Goal: Task Accomplishment & Management: Understand process/instructions

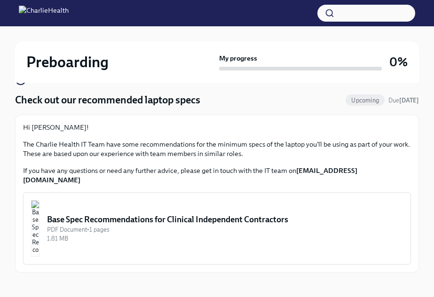
scroll to position [71, 0]
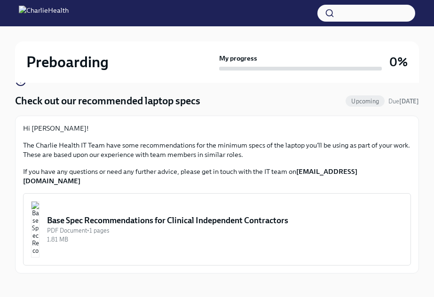
click at [238, 205] on button "Base Spec Recommendations for Clinical Independent Contractors PDF Document • 1…" at bounding box center [217, 229] width 388 height 72
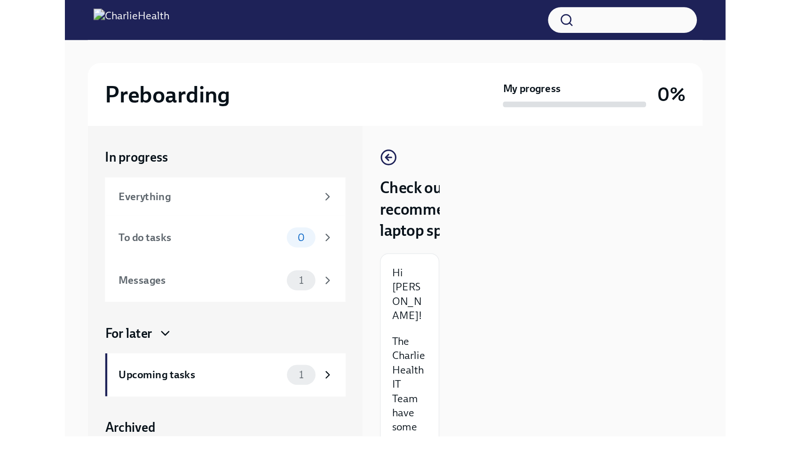
scroll to position [0, 0]
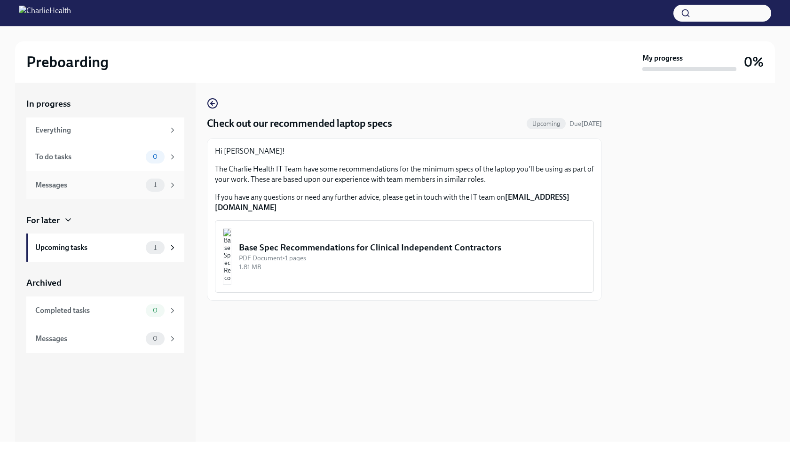
click at [142, 186] on div "Messages" at bounding box center [88, 185] width 107 height 10
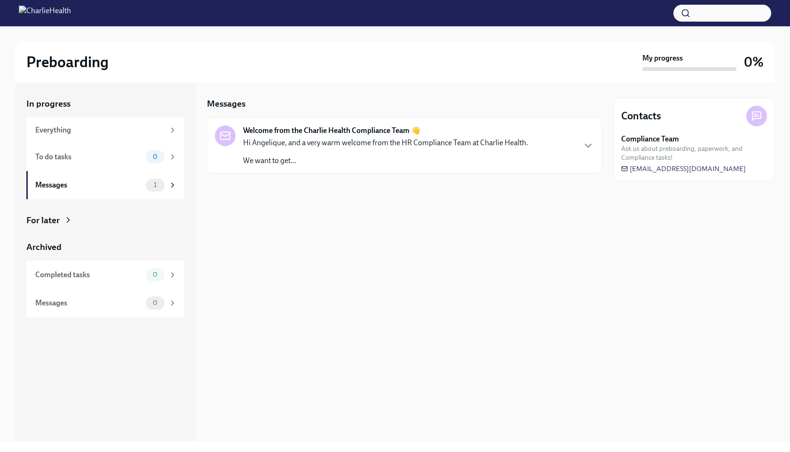
click at [297, 149] on div "Hi Angelique, and a very warm welcome from the HR Compliance Team at Charlie He…" at bounding box center [385, 152] width 285 height 28
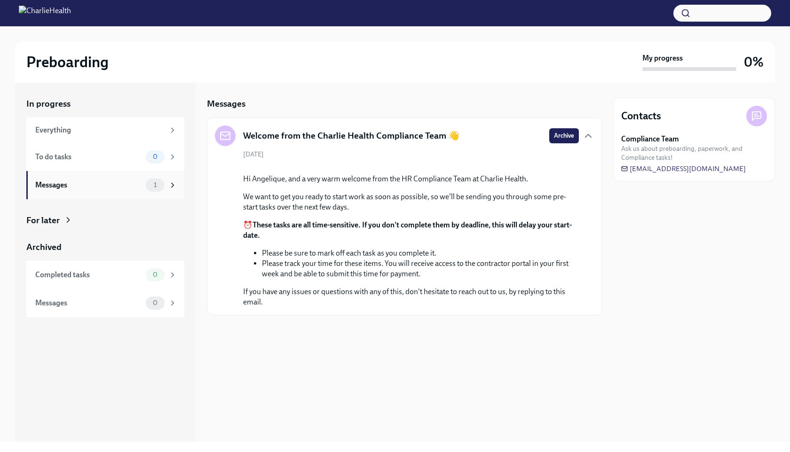
click at [144, 182] on div "Messages 1" at bounding box center [106, 185] width 142 height 13
click at [162, 156] on span "0" at bounding box center [155, 156] width 16 height 7
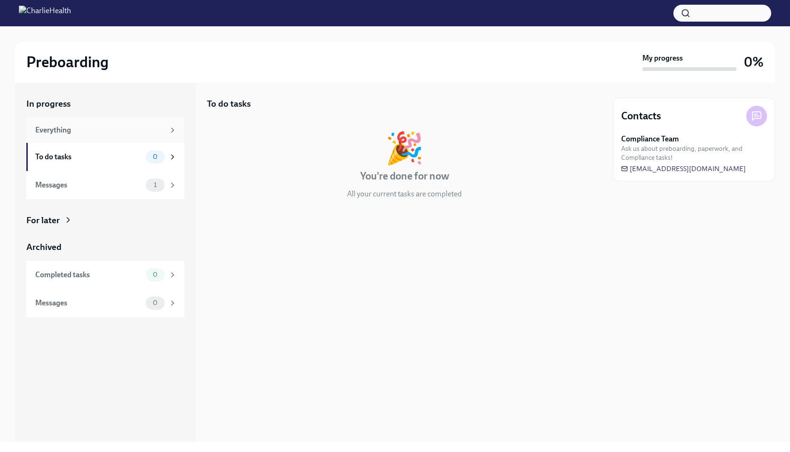
click at [143, 126] on div "Everything" at bounding box center [99, 130] width 129 height 10
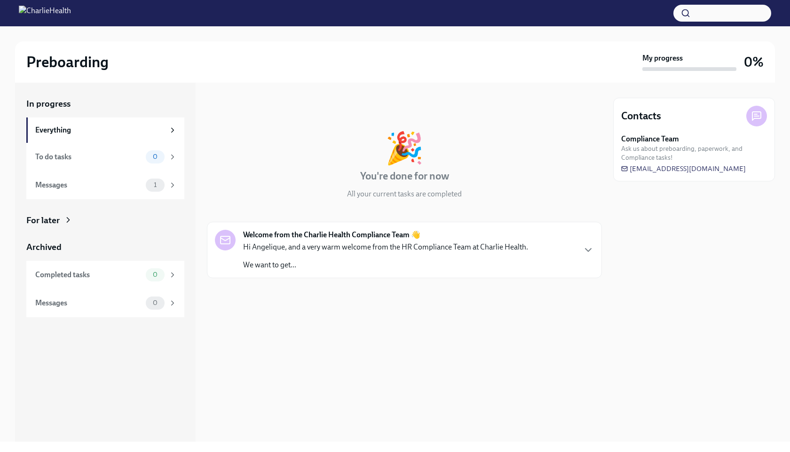
click at [77, 218] on div "For later" at bounding box center [105, 220] width 158 height 12
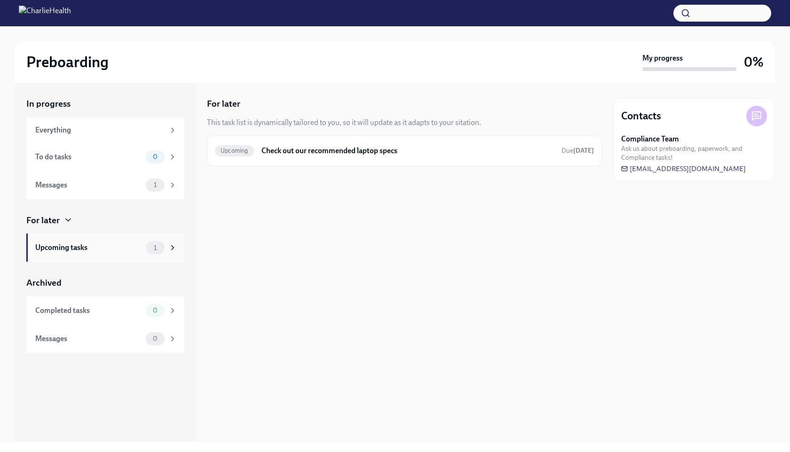
click at [154, 255] on div "Upcoming tasks 1" at bounding box center [105, 248] width 158 height 28
click at [292, 153] on h6 "Check out our recommended laptop specs" at bounding box center [407, 151] width 292 height 10
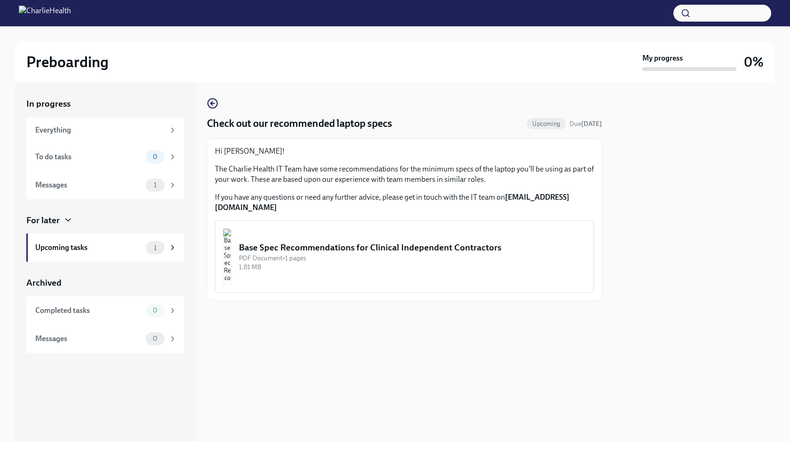
click at [231, 237] on img "button" at bounding box center [227, 257] width 8 height 56
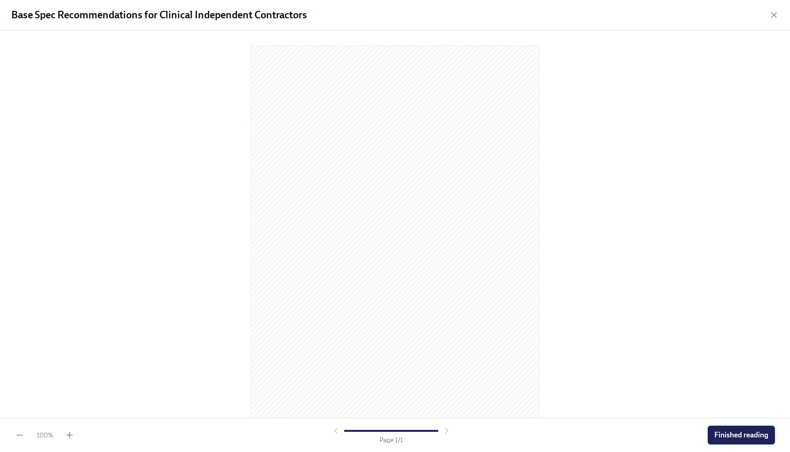
click at [434, 297] on span "Finished reading" at bounding box center [741, 435] width 54 height 9
